Goal: Information Seeking & Learning: Learn about a topic

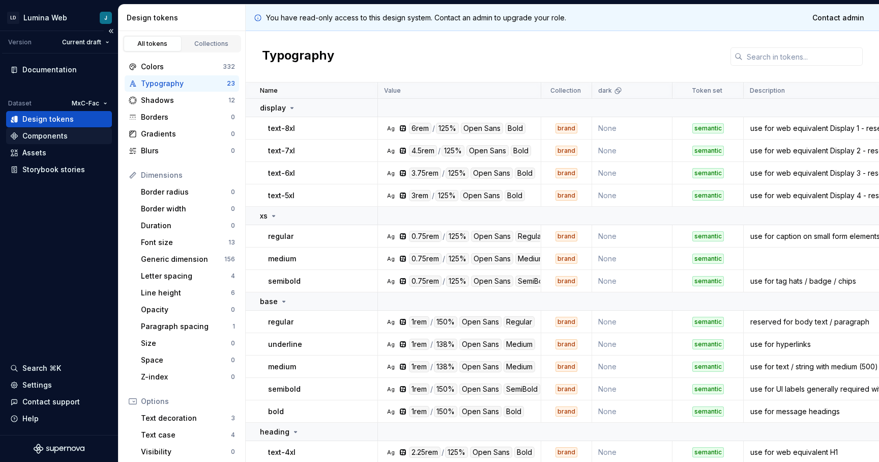
click at [64, 138] on div "Components" at bounding box center [44, 136] width 45 height 10
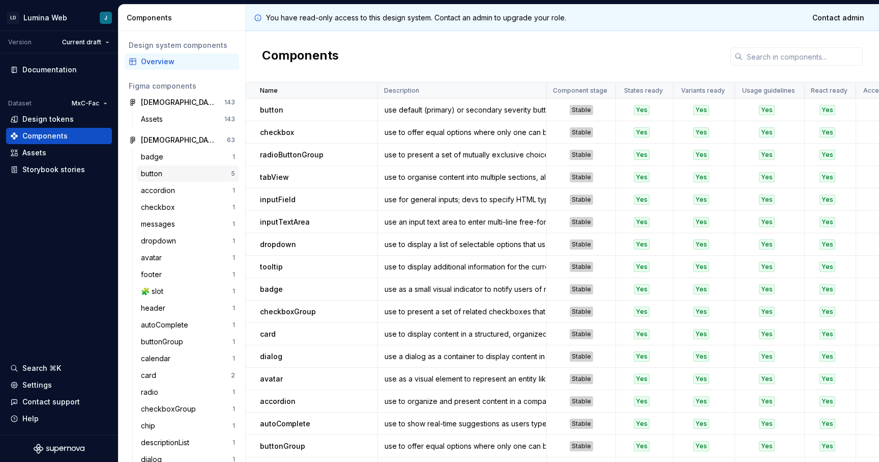
click at [159, 178] on div "button" at bounding box center [153, 173] width 25 height 10
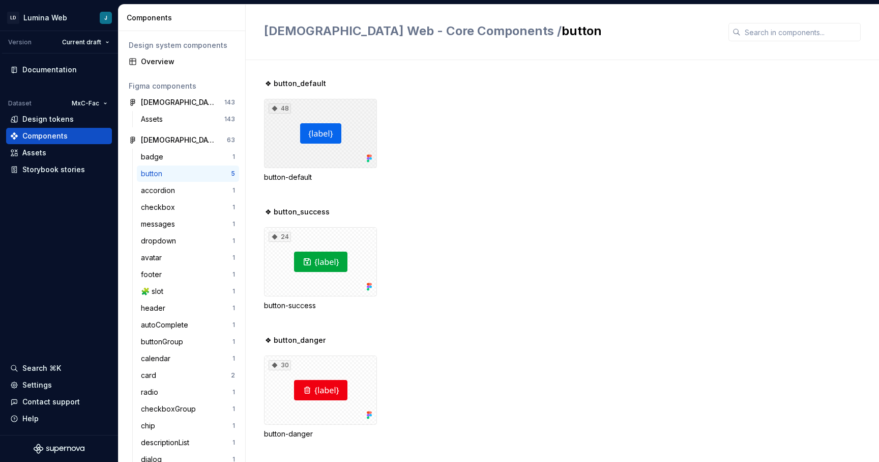
click at [322, 132] on div "48" at bounding box center [320, 133] width 113 height 69
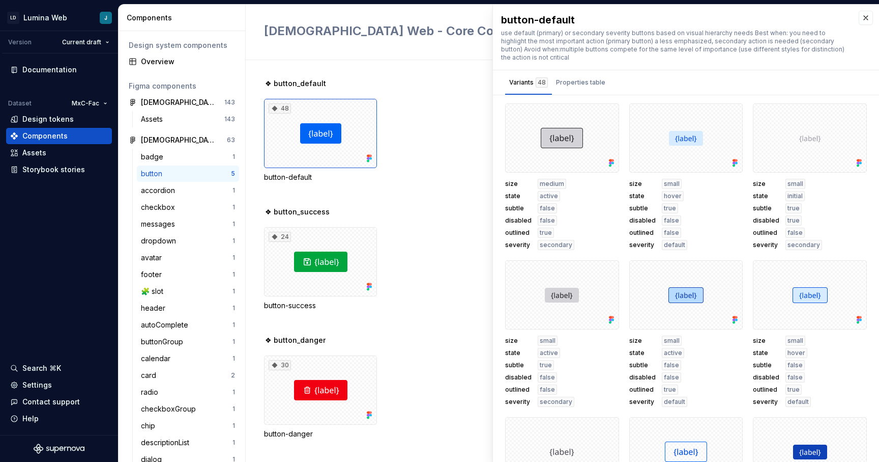
click at [441, 209] on div "❖ button_success" at bounding box center [571, 212] width 615 height 10
click at [866, 14] on button "button" at bounding box center [866, 18] width 14 height 14
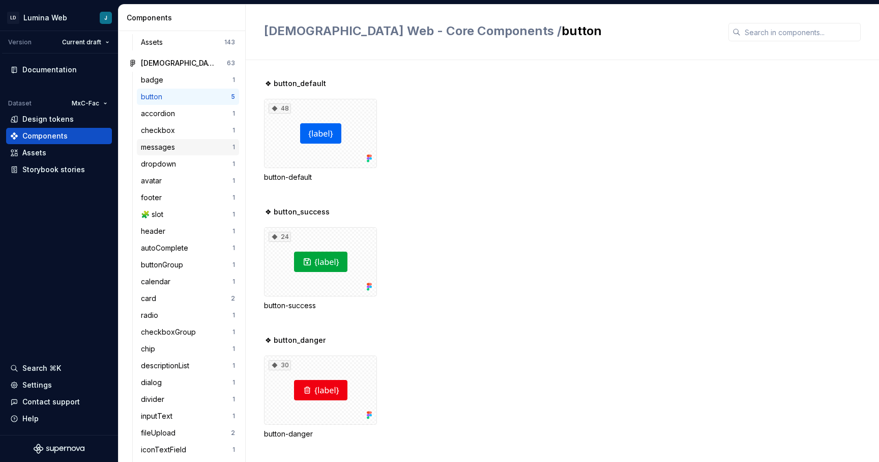
scroll to position [82, 0]
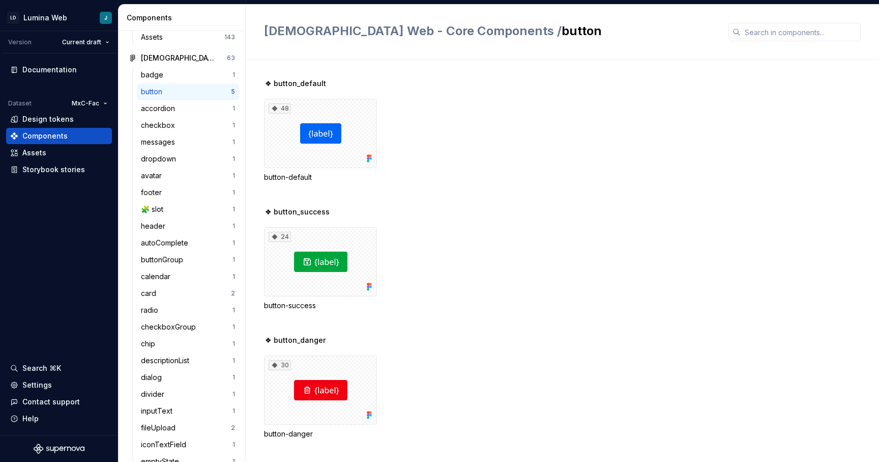
click at [187, 93] on div "button" at bounding box center [186, 92] width 90 height 10
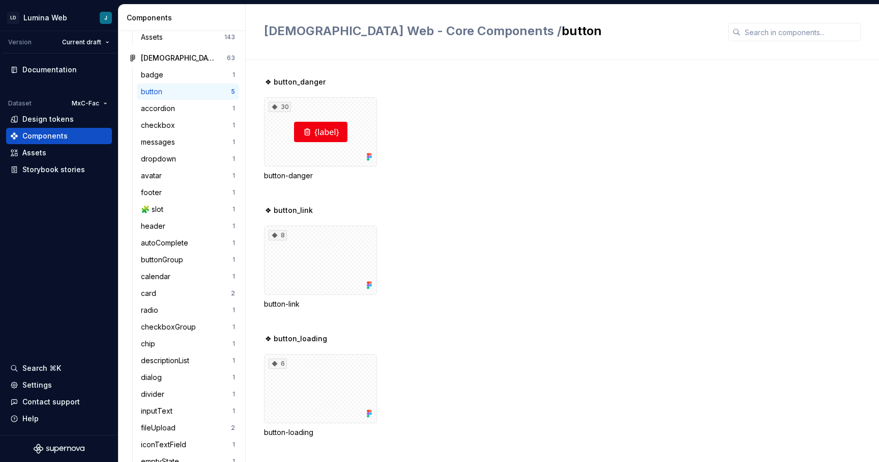
scroll to position [0, 0]
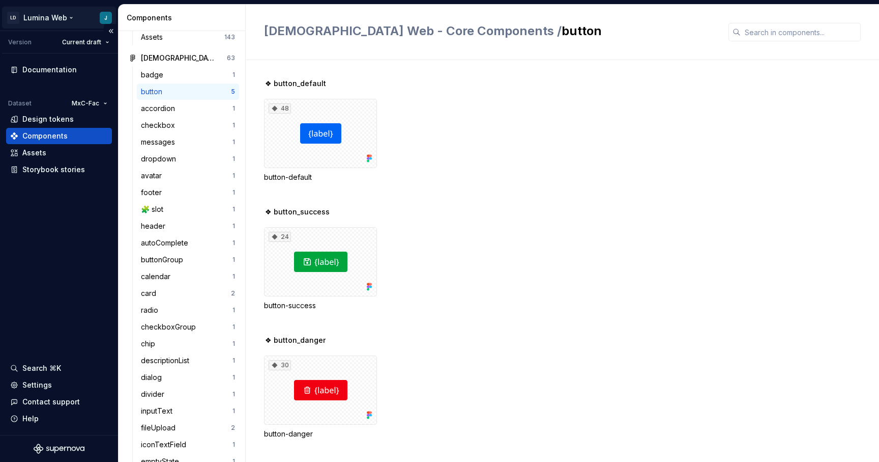
click at [65, 15] on html "LD Lumina Web J Version Current draft Documentation Dataset MxC-Fac Design toke…" at bounding box center [439, 231] width 879 height 462
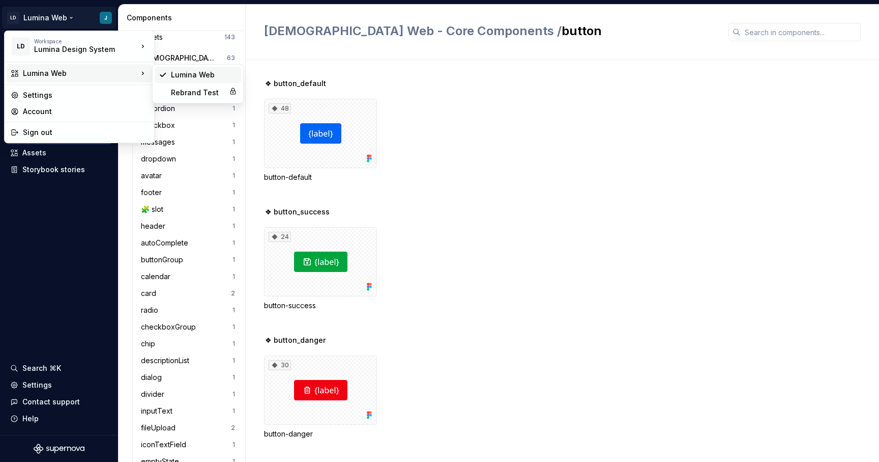
click at [181, 77] on div "Lumina Web" at bounding box center [204, 75] width 66 height 10
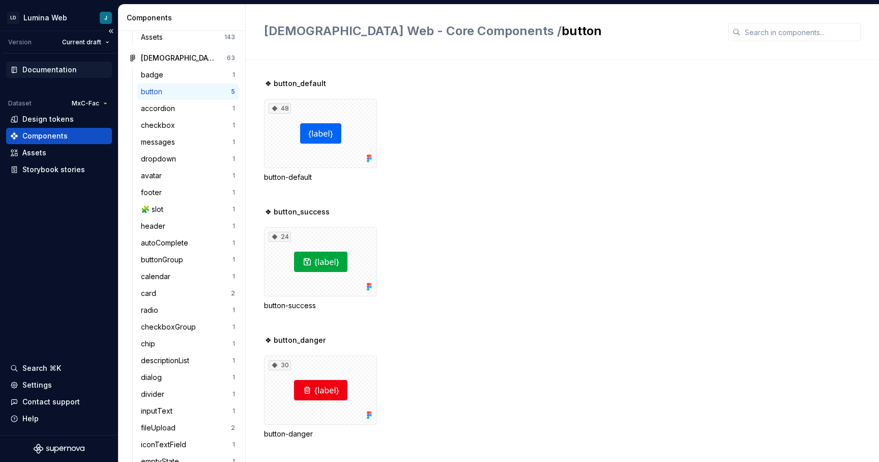
click at [63, 69] on div "Documentation" at bounding box center [49, 70] width 54 height 10
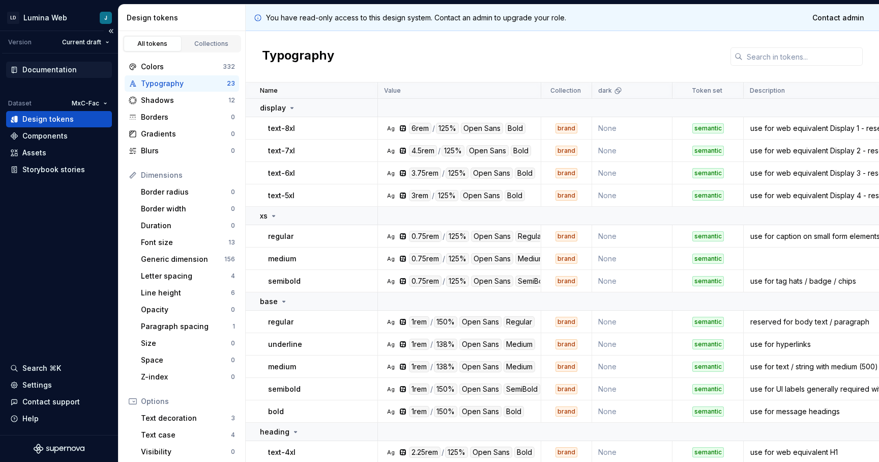
click at [58, 66] on div "Documentation" at bounding box center [49, 70] width 54 height 10
click at [34, 385] on div "Settings" at bounding box center [37, 385] width 30 height 10
